Goal: Information Seeking & Learning: Learn about a topic

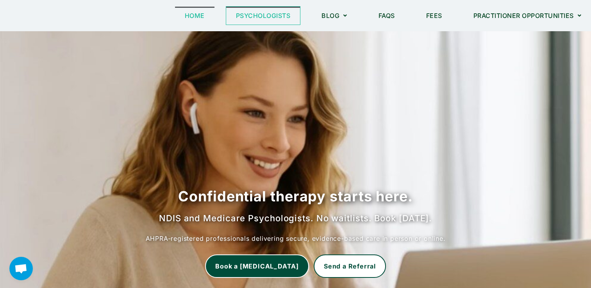
click at [258, 16] on link "Psychologists" at bounding box center [263, 16] width 74 height 18
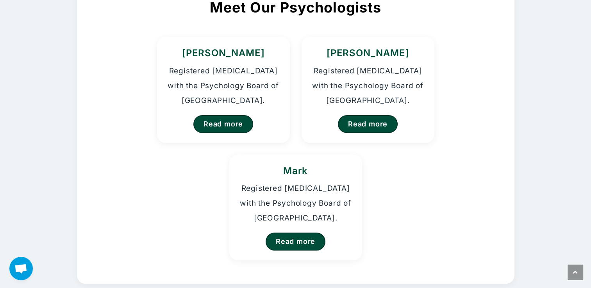
scroll to position [93, 0]
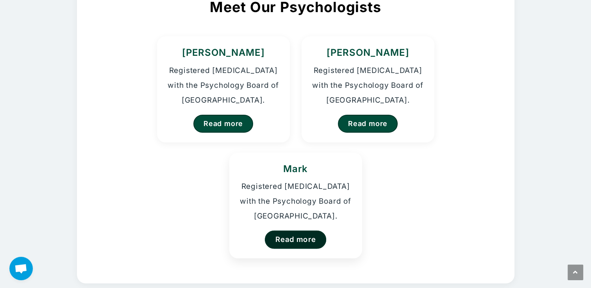
click at [302, 236] on link "Read more" at bounding box center [296, 239] width 62 height 18
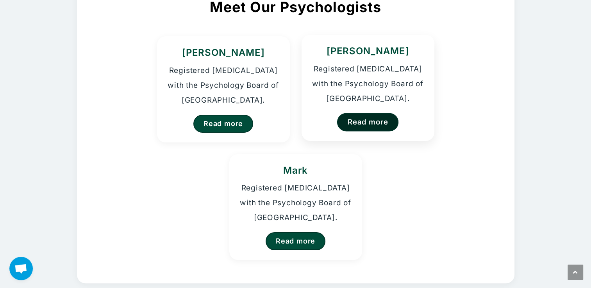
click at [372, 125] on link "Read more" at bounding box center [368, 122] width 62 height 18
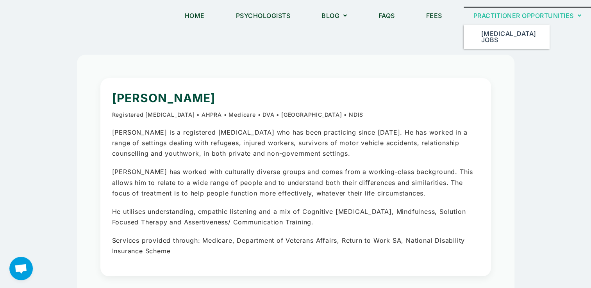
click at [505, 12] on link "Practitioner Opportunities" at bounding box center [527, 16] width 128 height 18
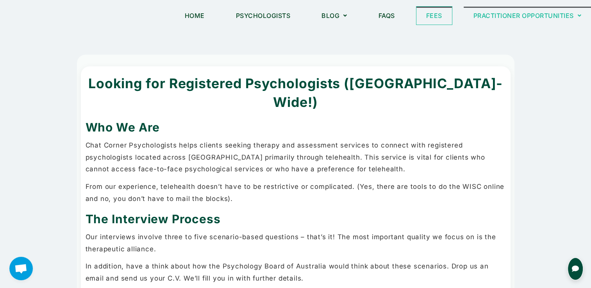
click at [432, 13] on link "Fees" at bounding box center [434, 16] width 36 height 18
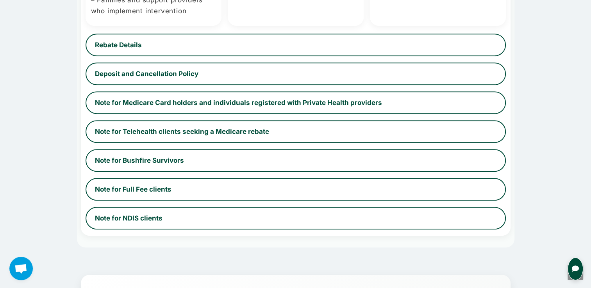
scroll to position [537, 0]
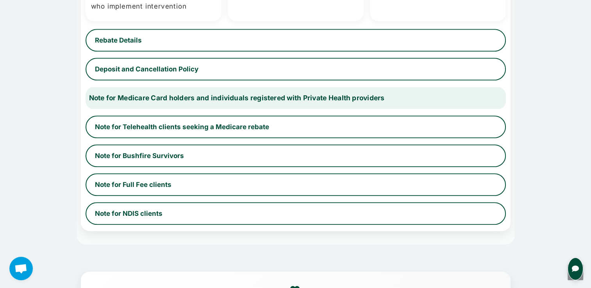
click at [486, 100] on button "Note for Medicare Card holders and individuals registered with Private Health p…" at bounding box center [295, 97] width 433 height 23
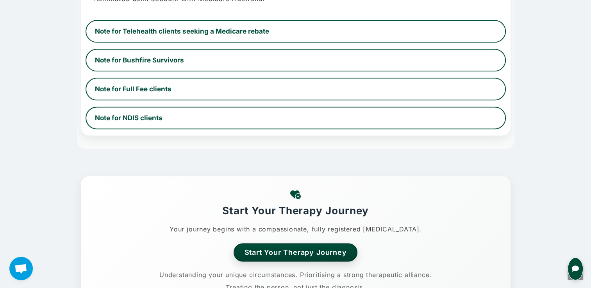
scroll to position [1014, 0]
